Goal: Transaction & Acquisition: Purchase product/service

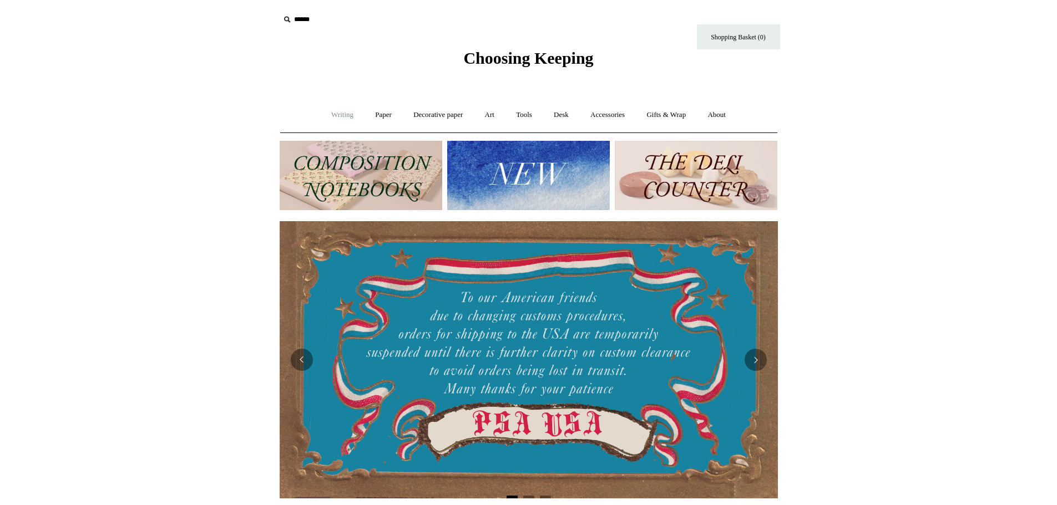
click at [338, 113] on link "Writing +" at bounding box center [342, 114] width 42 height 29
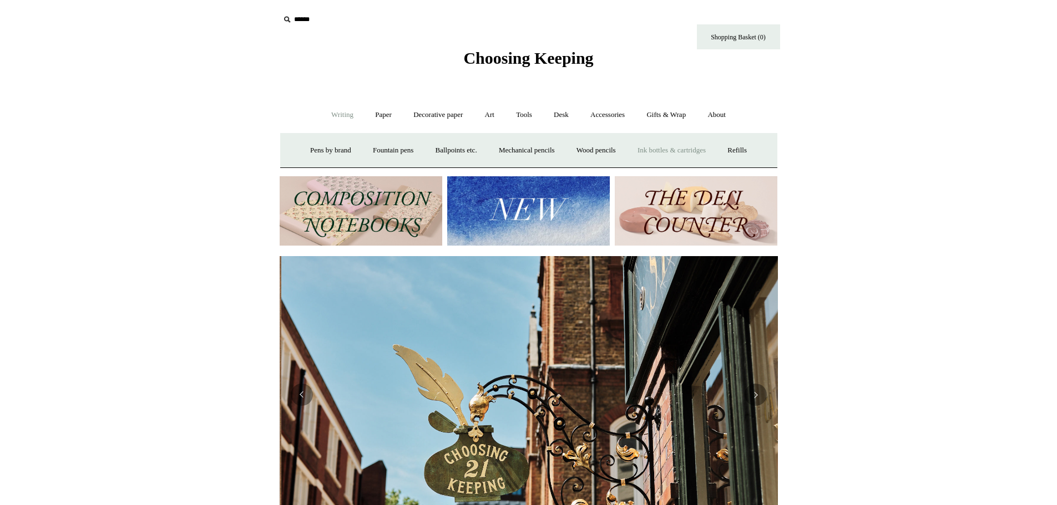
click at [704, 154] on link "Ink bottles & cartridges +" at bounding box center [671, 150] width 88 height 29
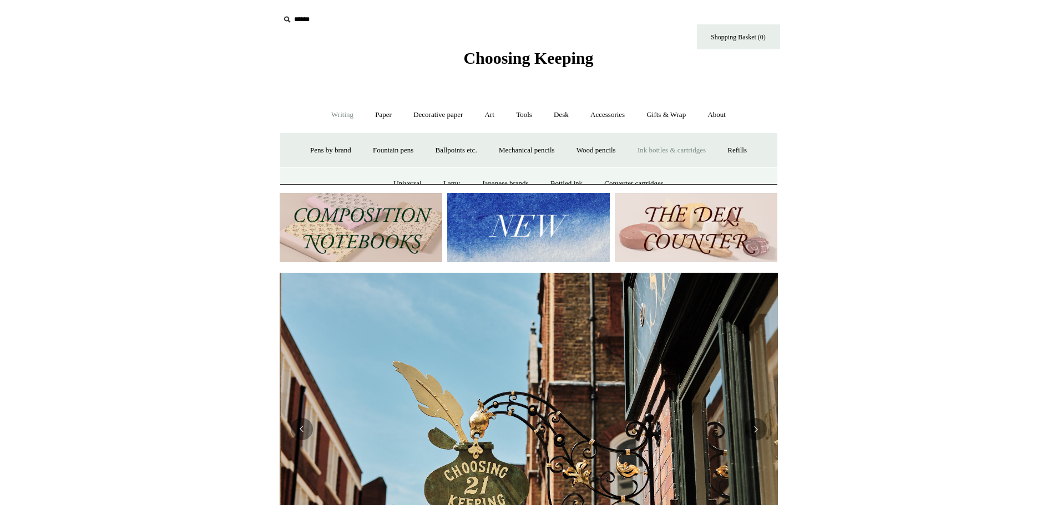
scroll to position [0, 498]
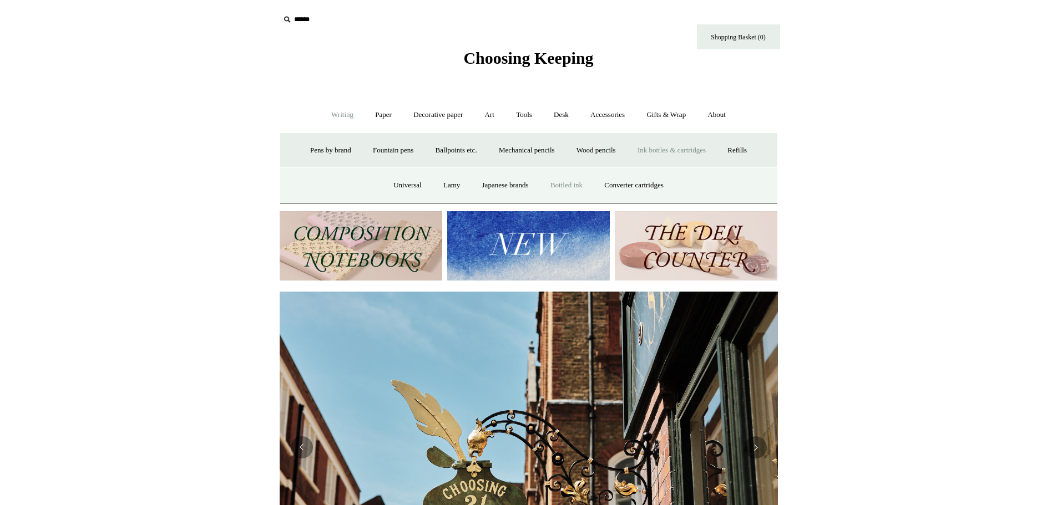
click at [571, 184] on link "Bottled ink" at bounding box center [566, 185] width 52 height 29
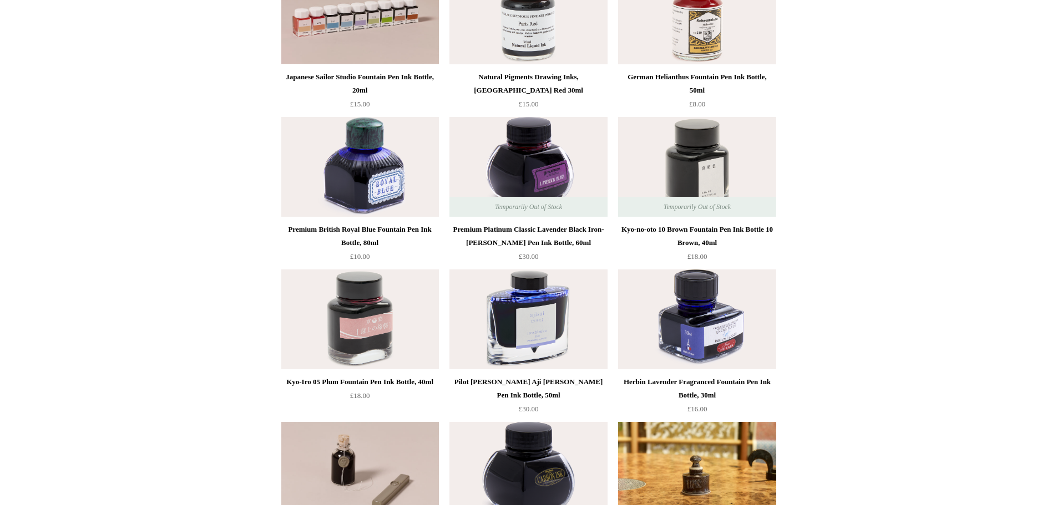
scroll to position [333, 0]
click at [731, 224] on div "Kyo-no-oto 10 Brown Fountain Pen Ink Bottle 10 Brown, 40ml" at bounding box center [697, 235] width 152 height 27
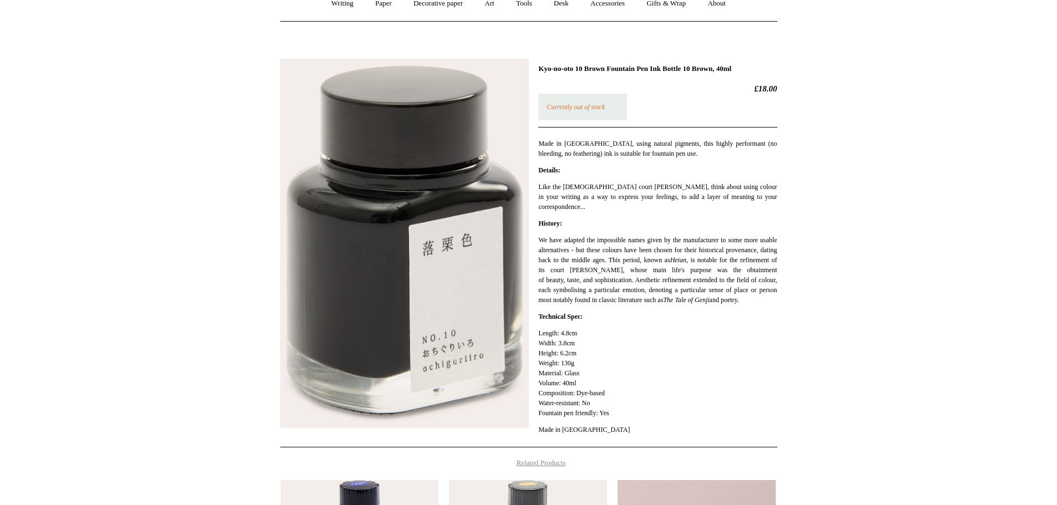
scroll to position [111, 0]
click at [341, 2] on link "Writing +" at bounding box center [342, 3] width 42 height 29
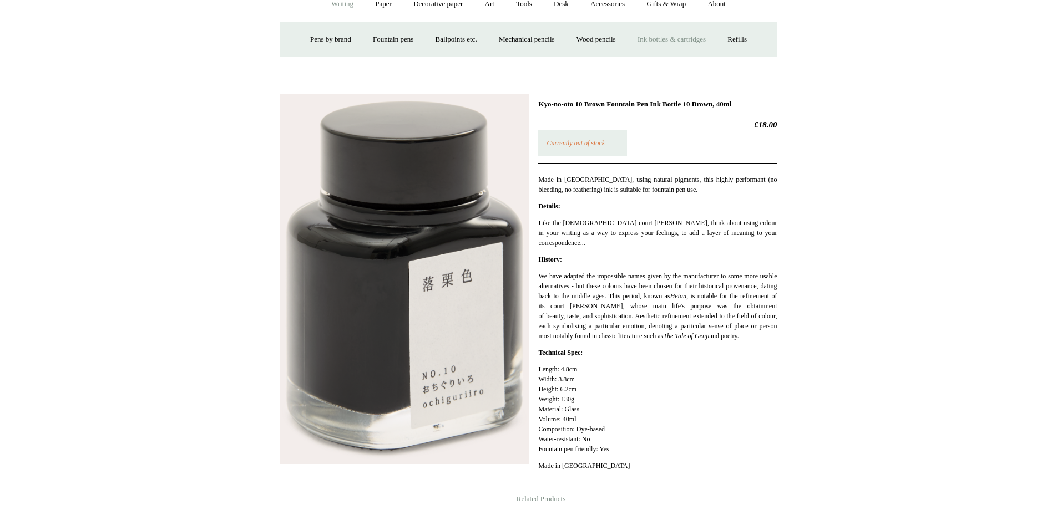
drag, startPoint x: 693, startPoint y: 44, endPoint x: 687, endPoint y: 46, distance: 6.5
click at [693, 43] on link "Ink bottles & cartridges +" at bounding box center [671, 39] width 88 height 29
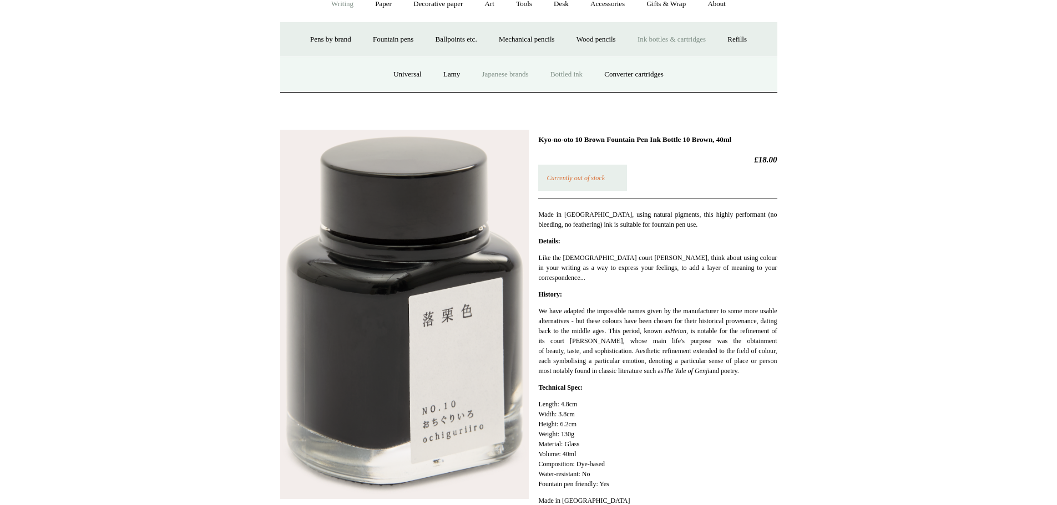
click at [495, 79] on link "Japanese brands" at bounding box center [505, 74] width 67 height 29
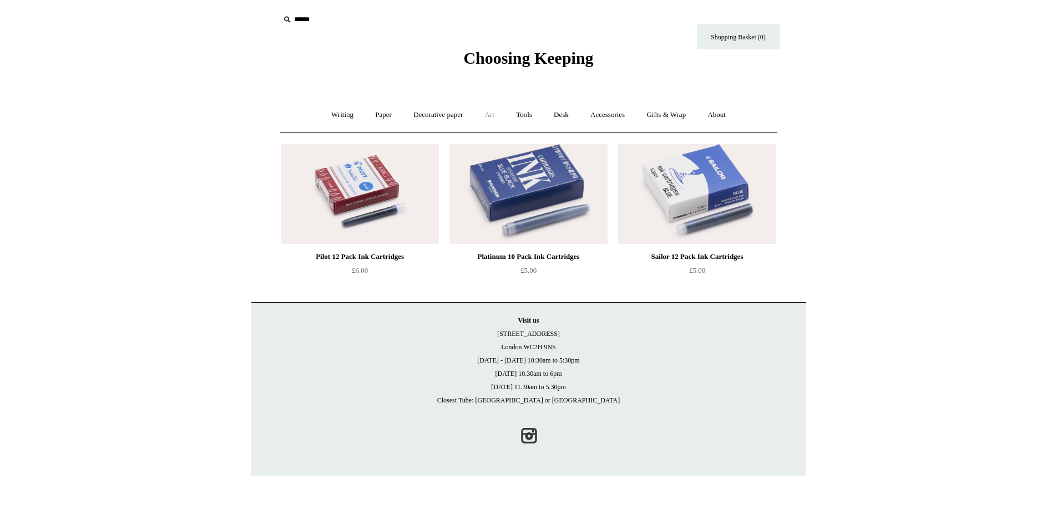
click at [482, 113] on link "Art +" at bounding box center [489, 114] width 29 height 29
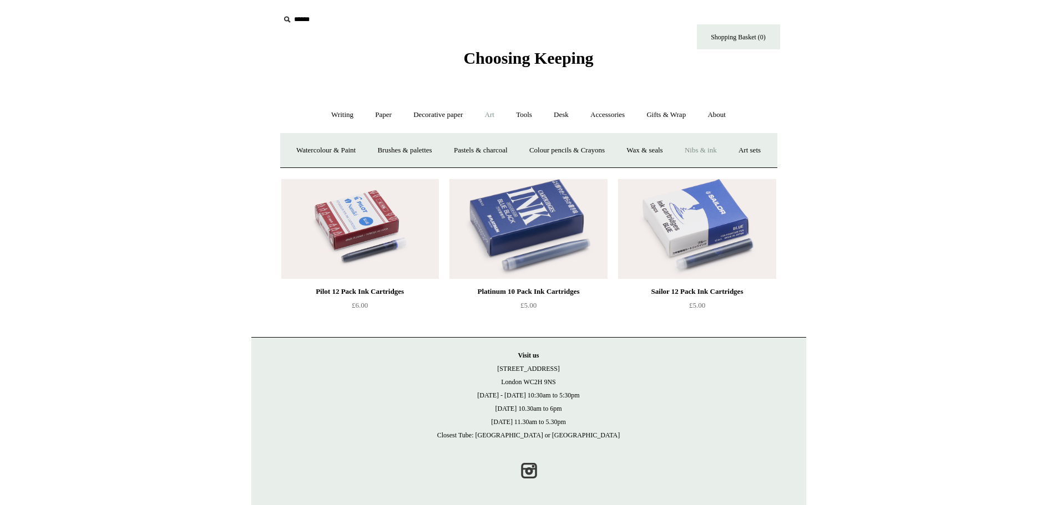
click at [717, 146] on link "Nibs & ink" at bounding box center [701, 150] width 52 height 29
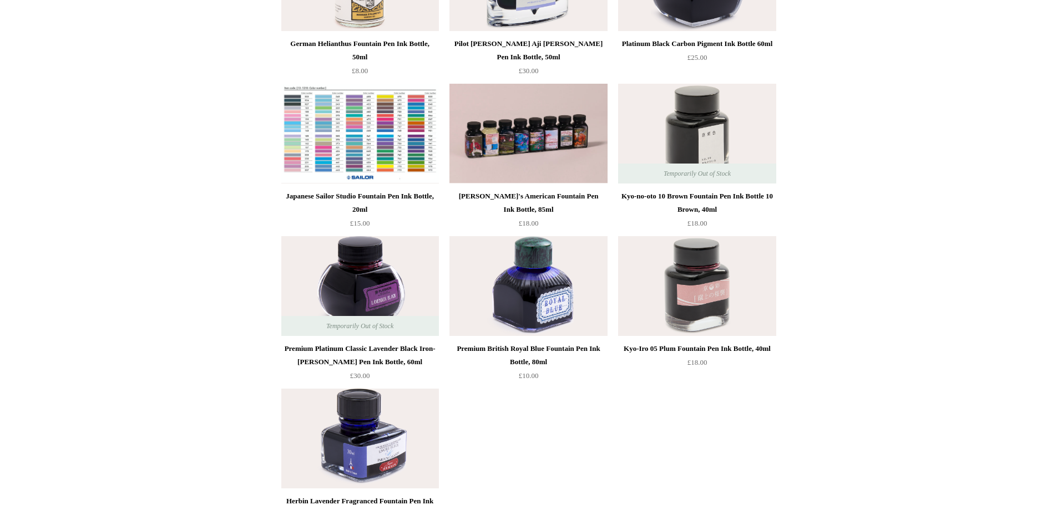
scroll to position [359, 0]
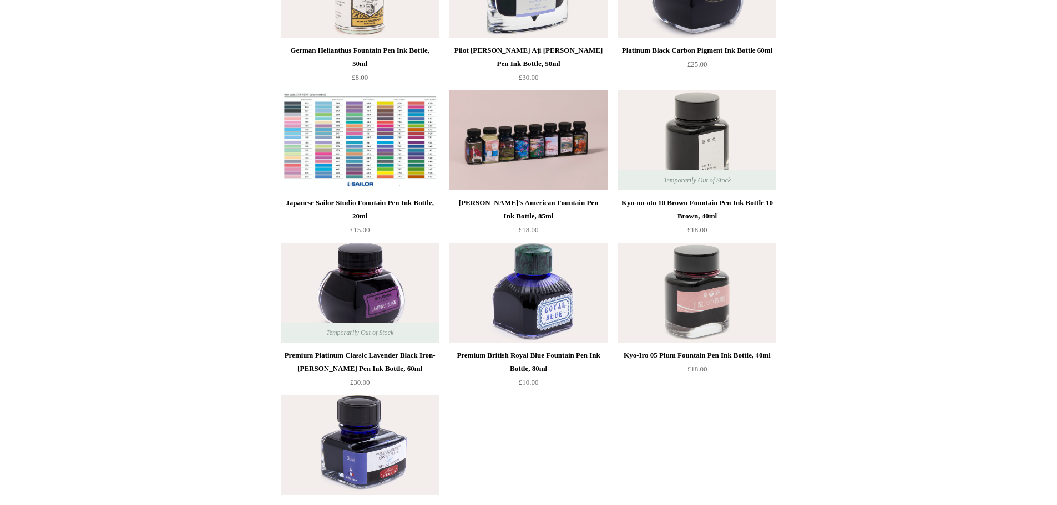
click at [348, 175] on img at bounding box center [360, 140] width 158 height 100
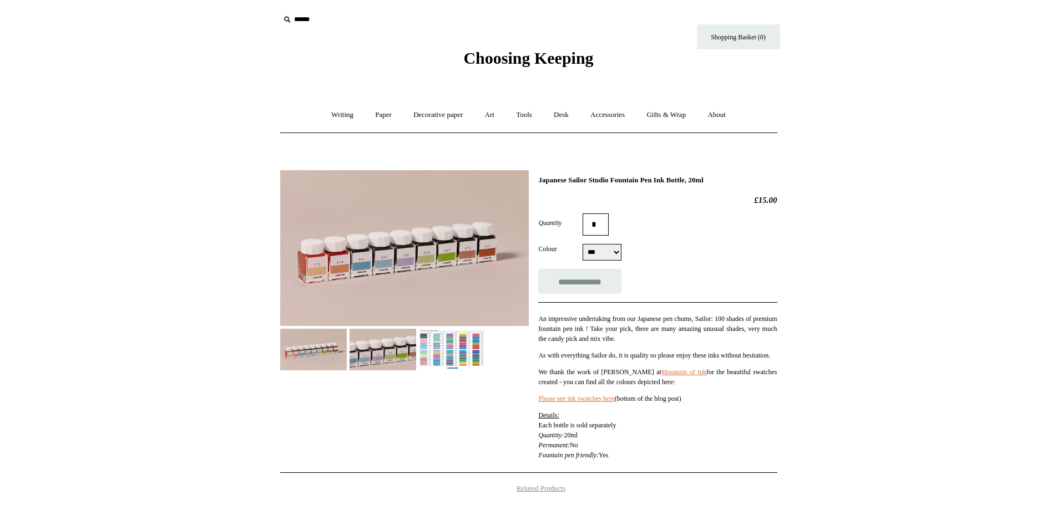
select select "***"
click at [422, 270] on img at bounding box center [404, 248] width 249 height 156
